Goal: Navigation & Orientation: Find specific page/section

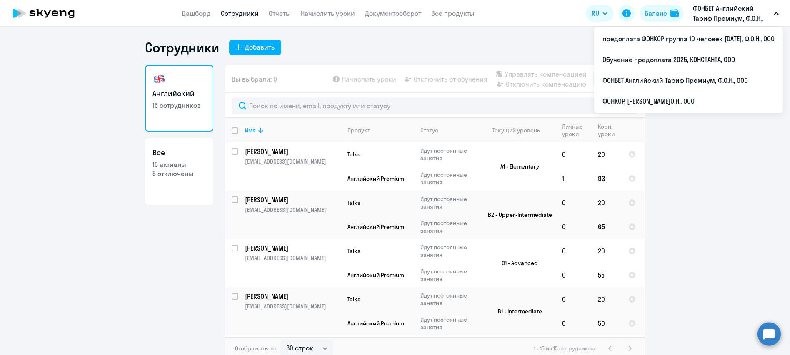
select select "30"
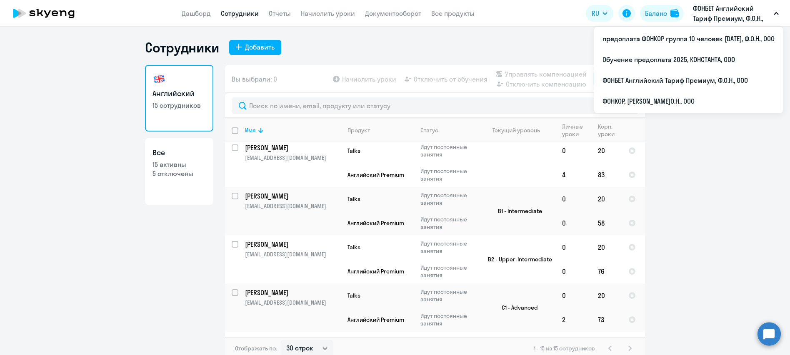
click at [37, 15] on icon at bounding box center [43, 13] width 73 height 21
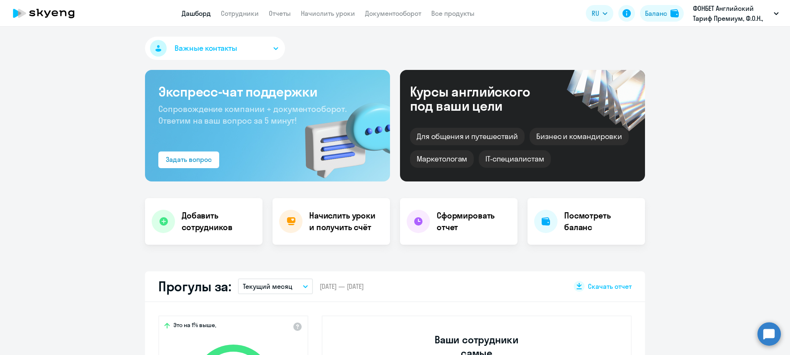
select select "30"
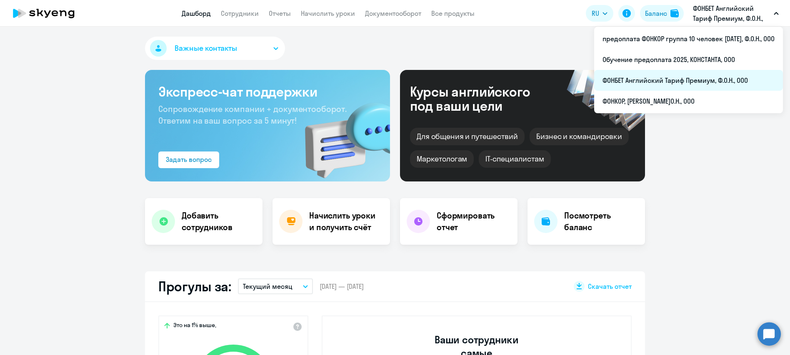
click at [632, 80] on li "ФОНБЕТ Английский Тариф Премиум, Ф.О.Н., ООО" at bounding box center [688, 80] width 189 height 21
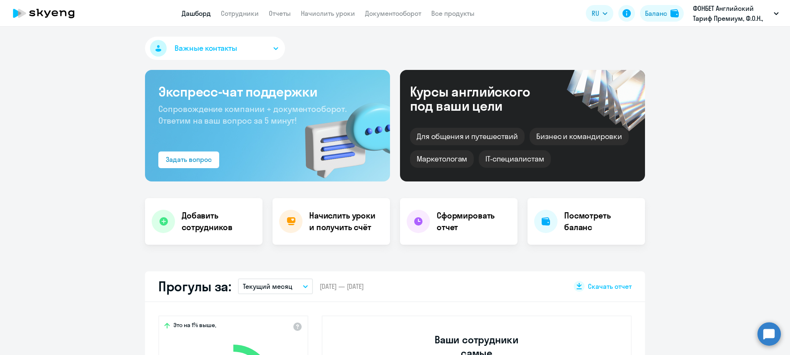
select select "30"
click at [244, 17] on link "Сотрудники" at bounding box center [240, 13] width 38 height 8
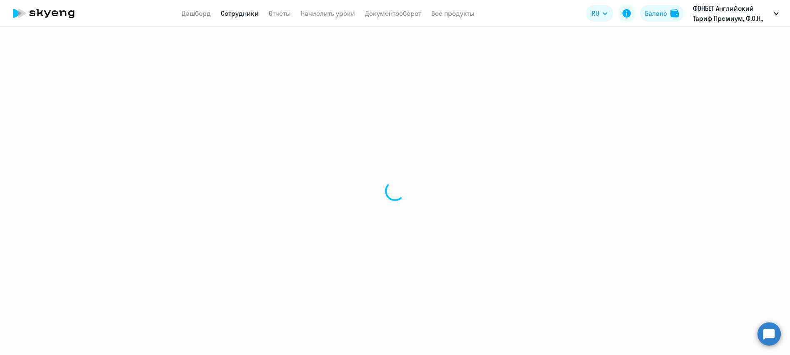
select select "30"
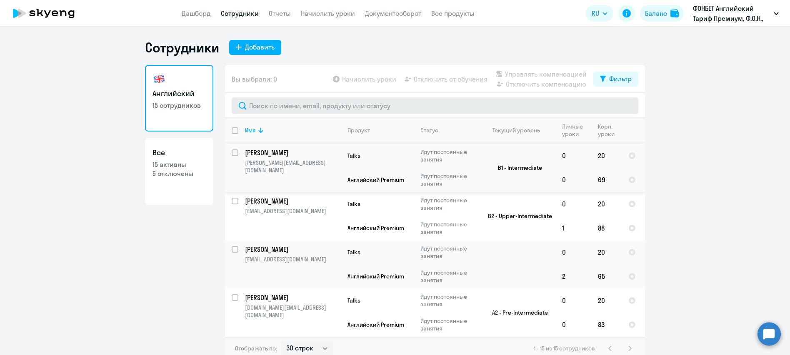
scroll to position [364, 0]
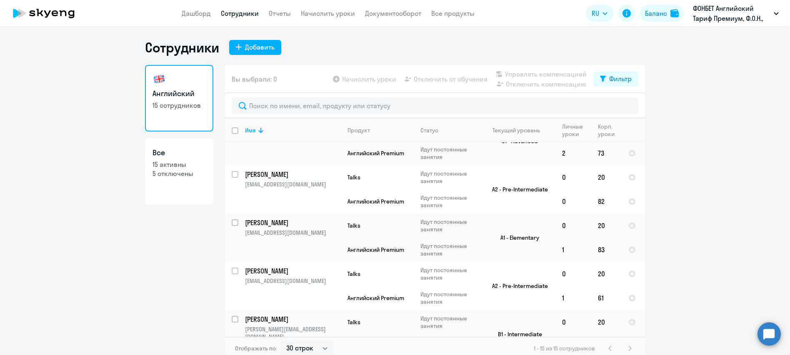
click at [244, 14] on link "Сотрудники" at bounding box center [240, 13] width 38 height 8
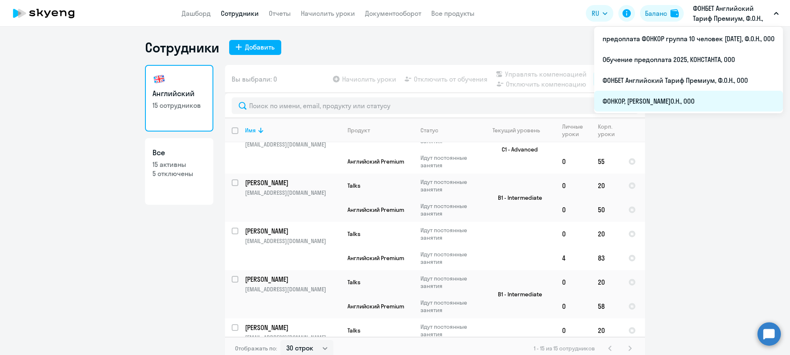
click at [654, 98] on li "ФОНКОР, [PERSON_NAME]О.Н., ООО" at bounding box center [688, 101] width 189 height 21
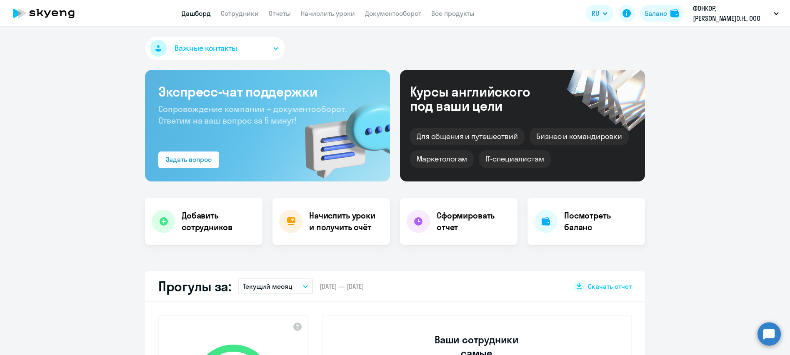
select select "30"
click at [255, 18] on app-menu-item-link "Сотрудники" at bounding box center [240, 13] width 38 height 10
click at [248, 12] on link "Сотрудники" at bounding box center [240, 13] width 38 height 8
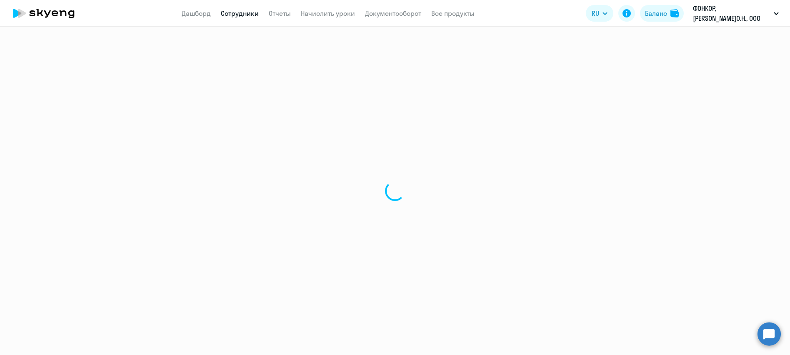
select select "30"
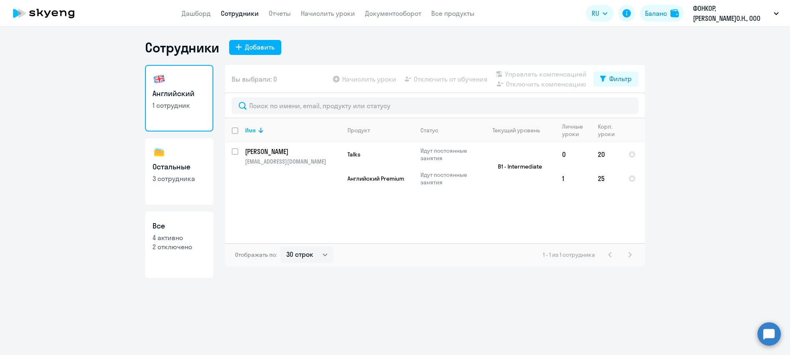
click at [62, 17] on icon at bounding box center [43, 13] width 73 height 21
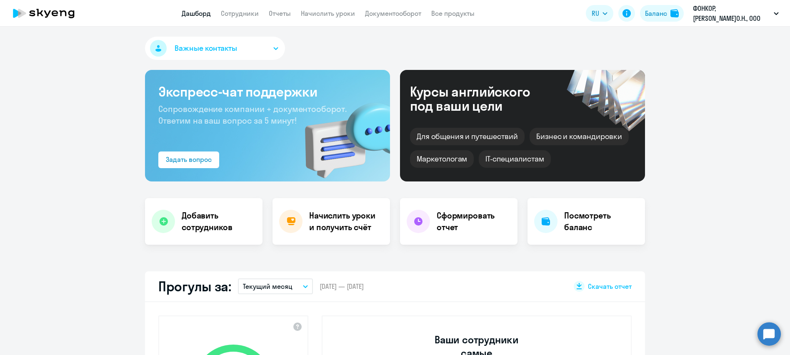
select select "30"
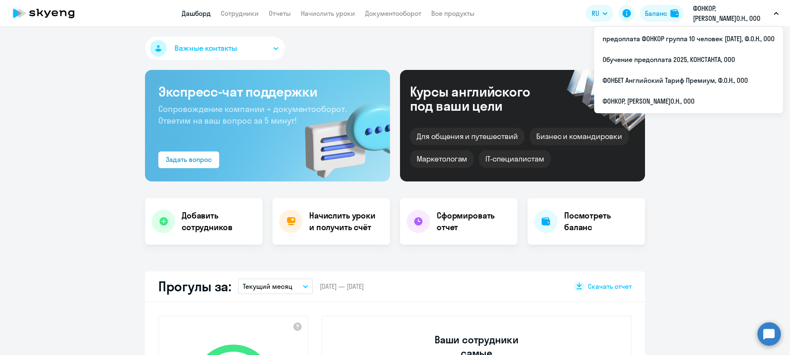
click at [743, 18] on p "ФОНКОР, [PERSON_NAME]О.Н., ООО" at bounding box center [732, 13] width 78 height 20
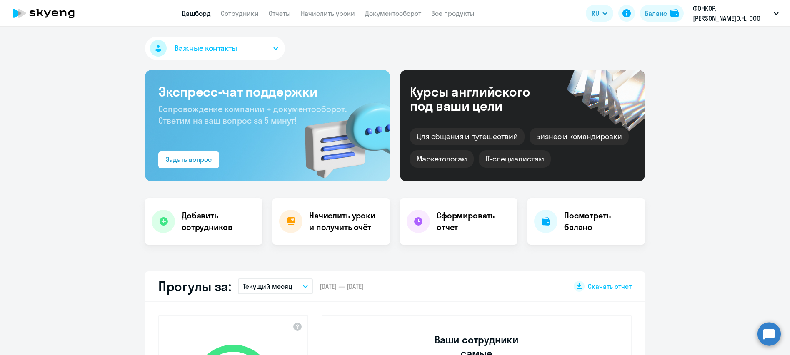
click at [775, 12] on icon "button" at bounding box center [776, 13] width 5 height 3
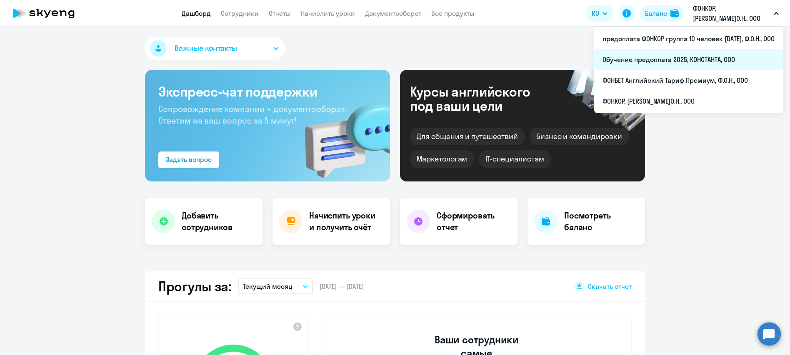
click at [655, 62] on li "Обучение предоплата 2025, КОНСТАНТА, ООО" at bounding box center [688, 59] width 189 height 21
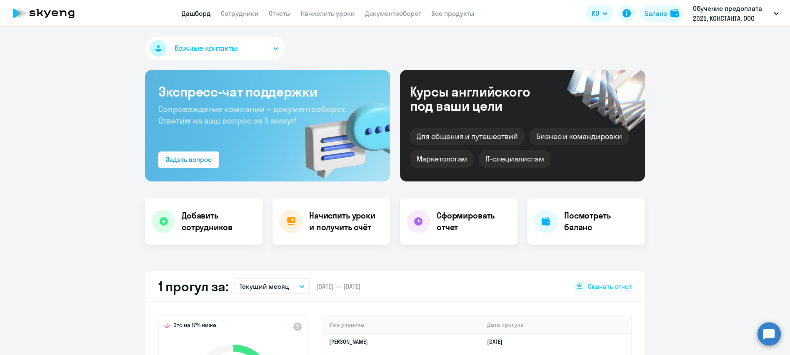
select select "30"
click at [236, 18] on app-menu-item-link "Сотрудники" at bounding box center [240, 13] width 38 height 10
click at [250, 15] on link "Сотрудники" at bounding box center [240, 13] width 38 height 8
select select "30"
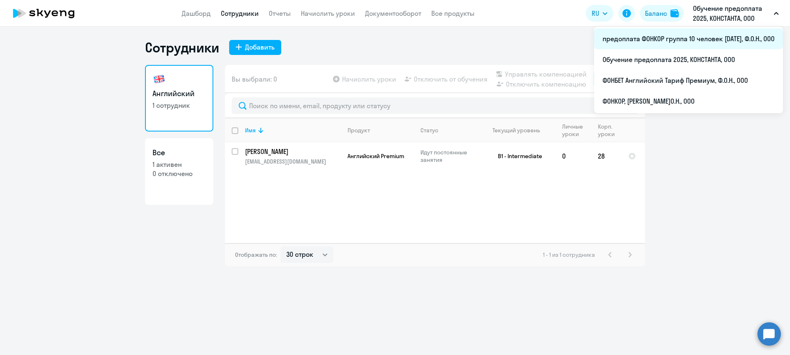
click at [705, 36] on li "предоплата ФОНКОР группа 10 человек [DATE], Ф.О.Н., ООО" at bounding box center [688, 38] width 189 height 21
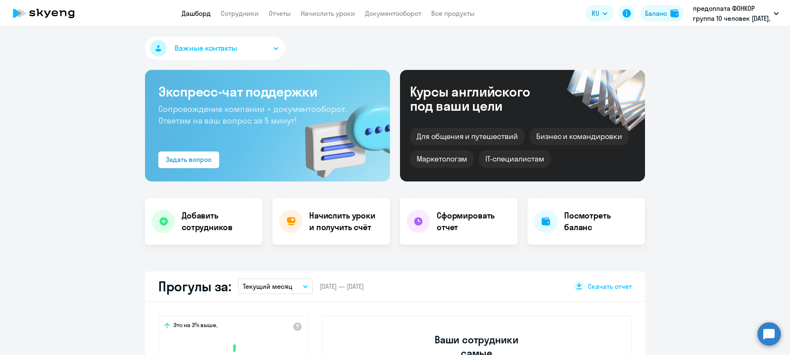
select select "30"
click at [238, 13] on link "Сотрудники" at bounding box center [240, 13] width 38 height 8
select select "30"
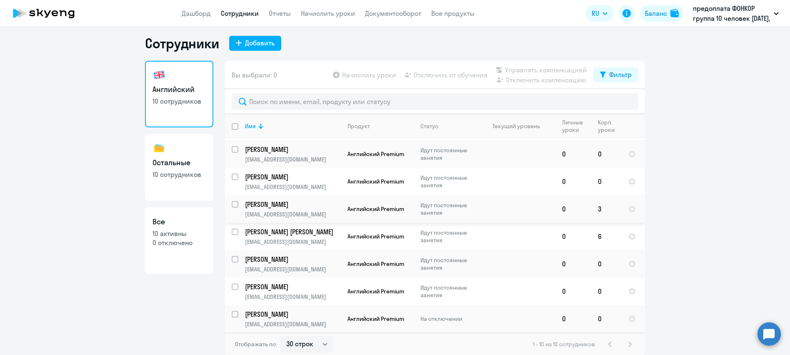
scroll to position [5, 0]
click at [517, 303] on td at bounding box center [517, 291] width 78 height 28
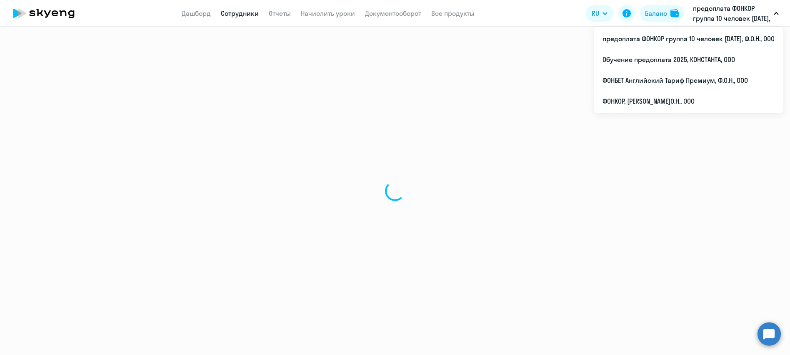
select select "english"
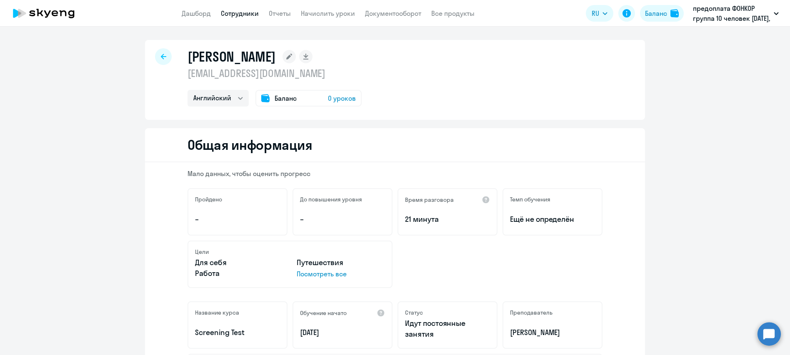
select select "english"
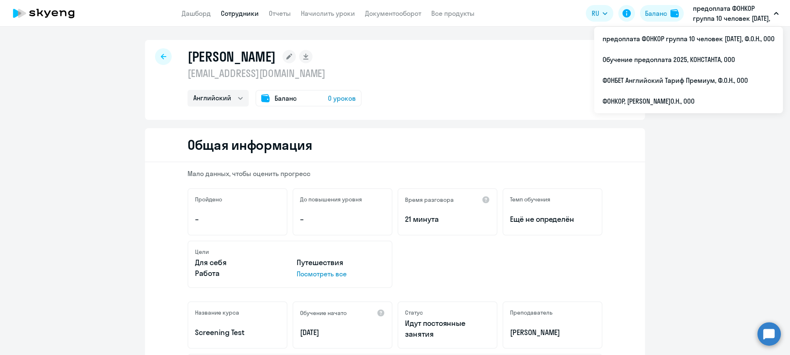
click at [783, 12] on app-header "Дашборд Сотрудники Отчеты Начислить уроки Документооборот Все продукты Дашборд …" at bounding box center [395, 13] width 790 height 27
click at [777, 11] on button "предоплата ФОНКОР группа 10 человек [DATE], Ф.О.Н., ООО" at bounding box center [736, 13] width 94 height 20
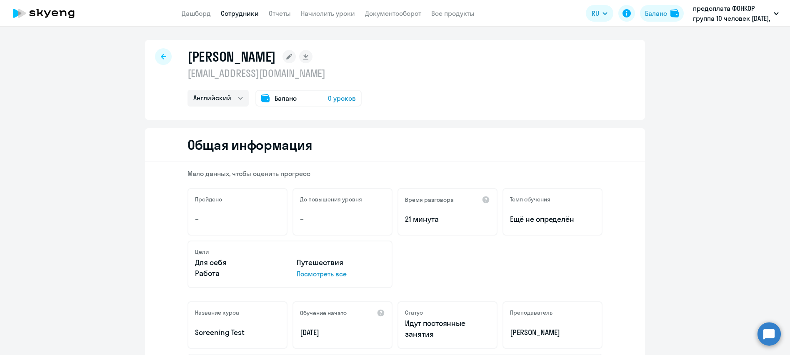
click at [777, 11] on button "предоплата ФОНКОР группа 10 человек [DATE], Ф.О.Н., ООО" at bounding box center [736, 13] width 94 height 20
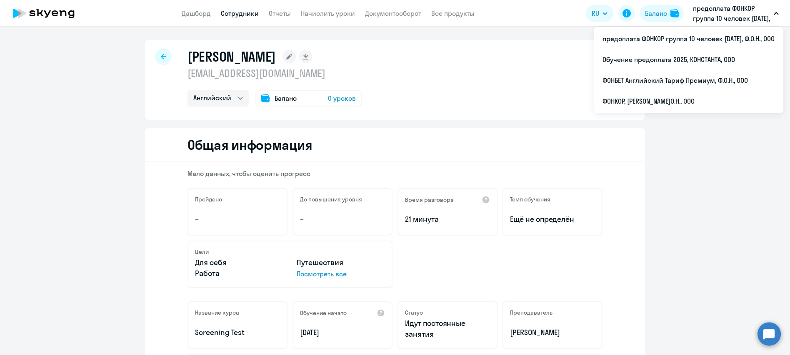
click at [53, 10] on icon at bounding box center [43, 13] width 73 height 21
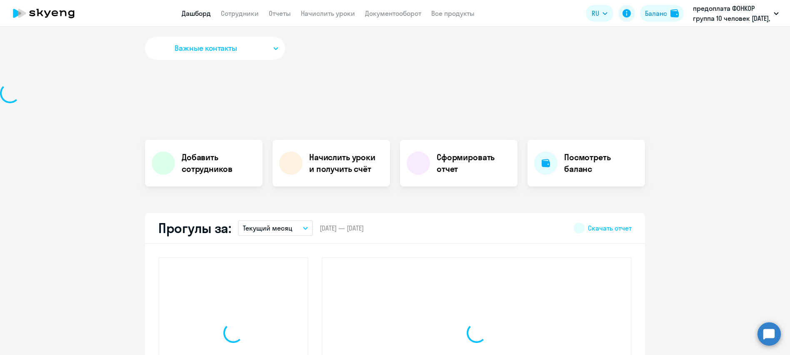
select select "30"
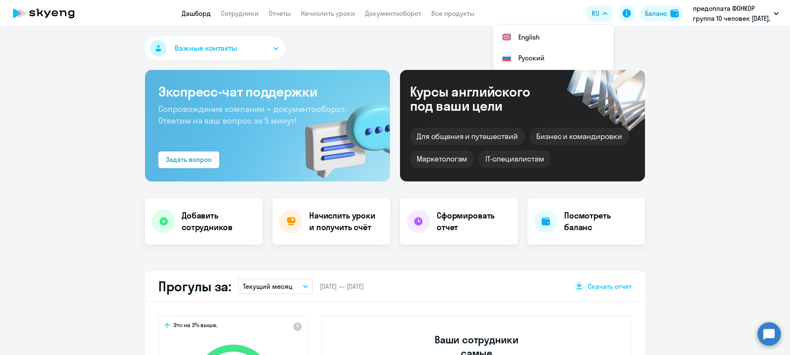
click at [604, 15] on icon "button" at bounding box center [605, 13] width 5 height 3
click at [651, 15] on div "Баланс" at bounding box center [656, 13] width 22 height 10
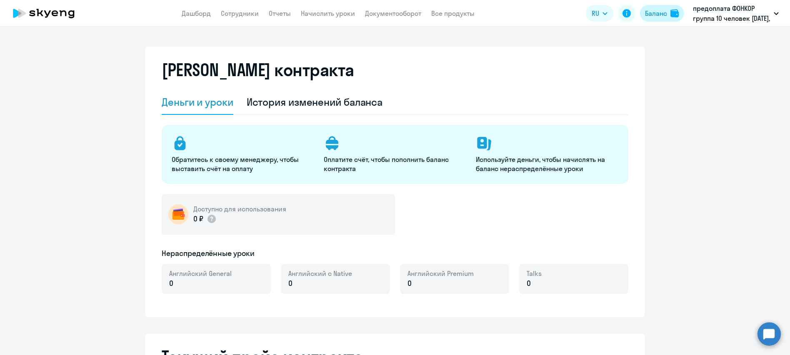
select select "english_adult_not_native_speaker"
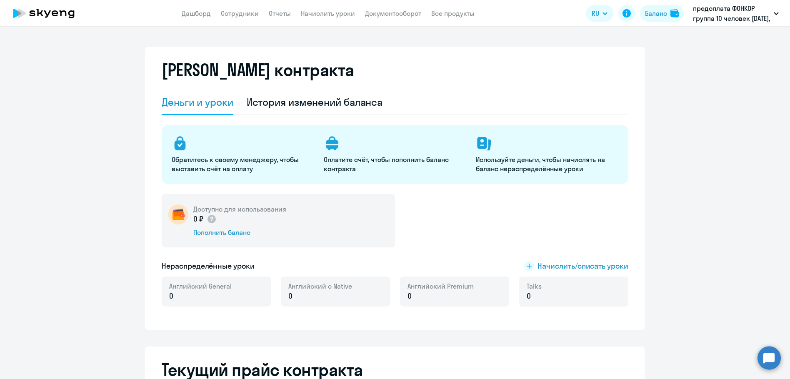
click at [43, 7] on icon at bounding box center [43, 13] width 73 height 21
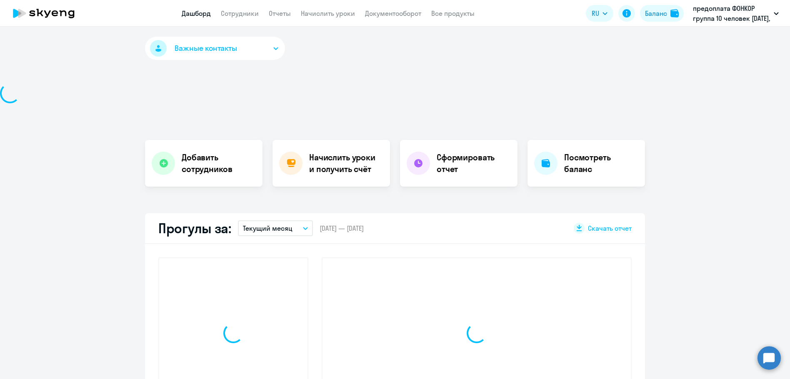
select select "30"
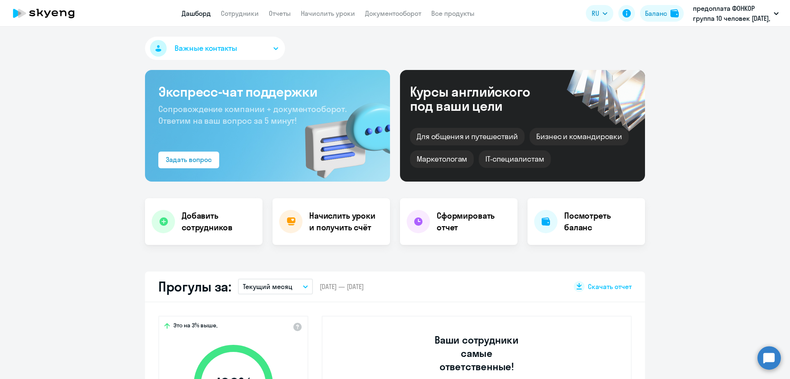
click at [233, 18] on app-menu-item-link "Сотрудники" at bounding box center [240, 13] width 38 height 10
click at [241, 13] on link "Сотрудники" at bounding box center [240, 13] width 38 height 8
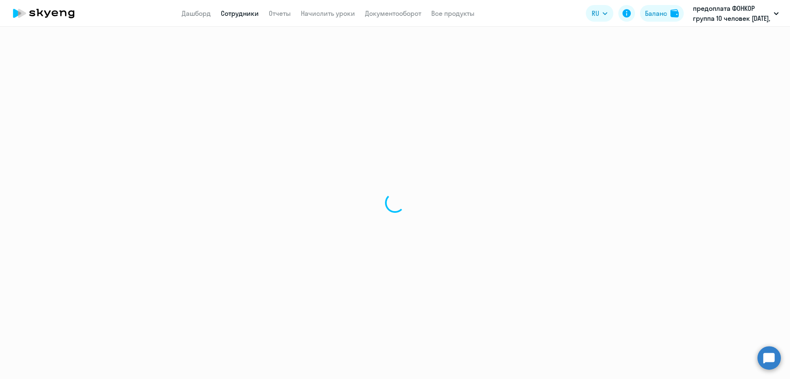
select select "30"
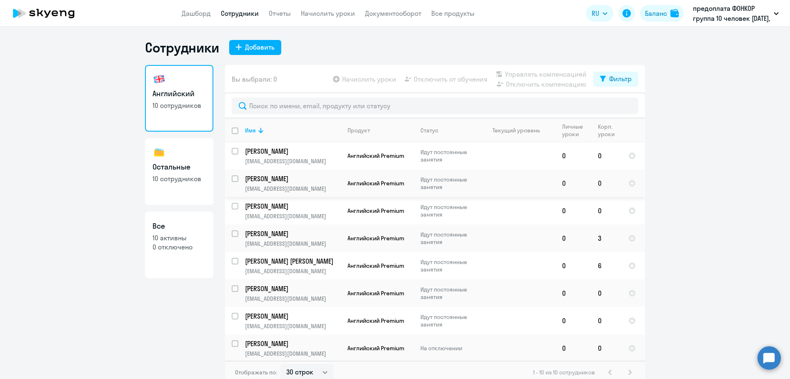
scroll to position [57, 0]
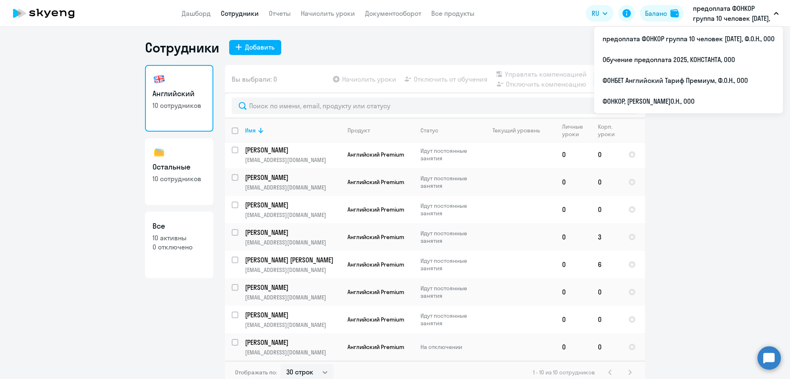
click at [778, 12] on button "предоплата ФОНКОР группа 10 человек [DATE], Ф.О.Н., ООО" at bounding box center [736, 13] width 94 height 20
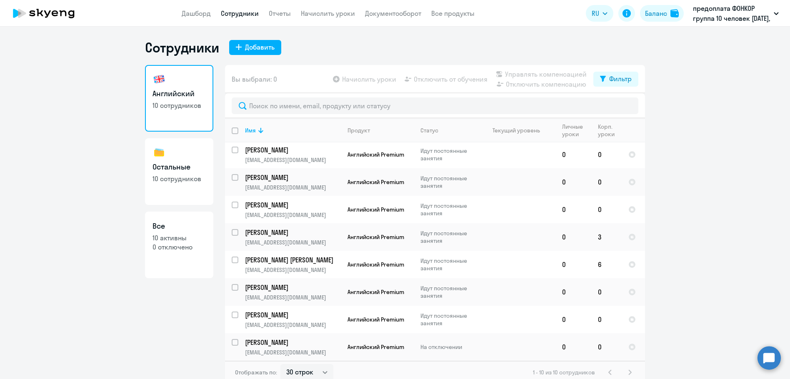
click at [778, 12] on icon "button" at bounding box center [776, 13] width 5 height 3
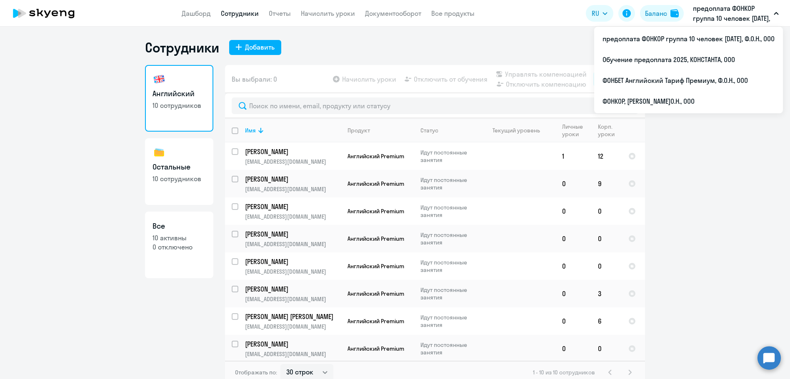
select select "30"
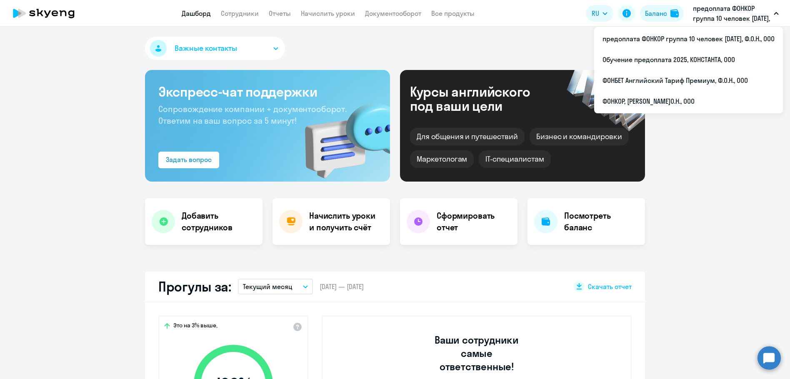
select select "30"
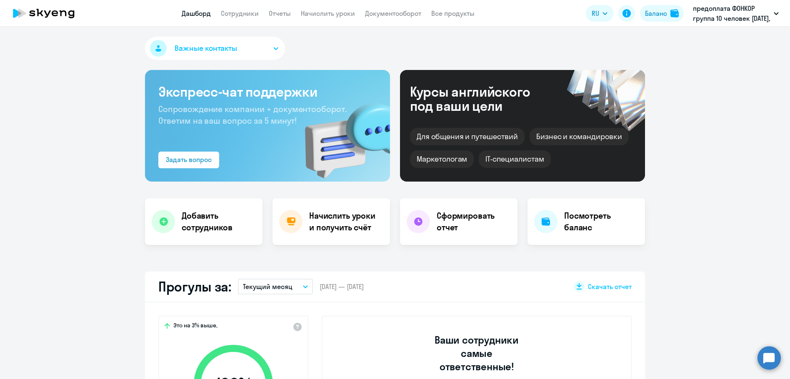
select select "30"
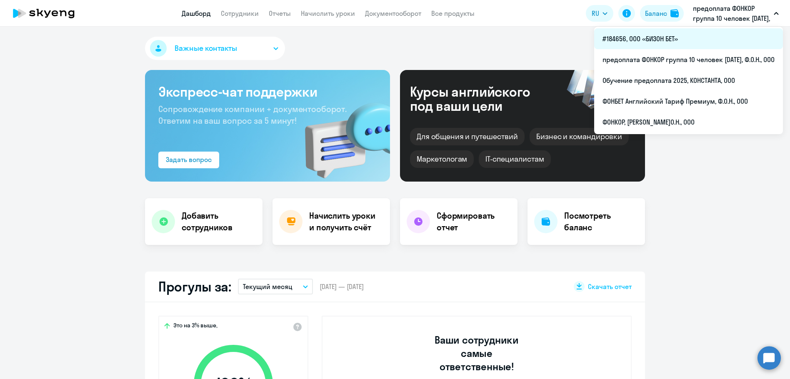
click at [660, 35] on li "#184656, ООО «БИЗОН БЕТ»" at bounding box center [688, 38] width 189 height 21
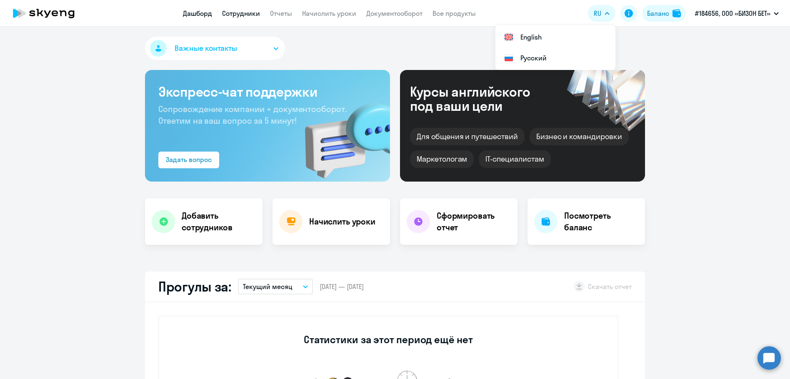
click at [238, 15] on link "Сотрудники" at bounding box center [241, 13] width 38 height 8
select select "30"
